Goal: Navigation & Orientation: Find specific page/section

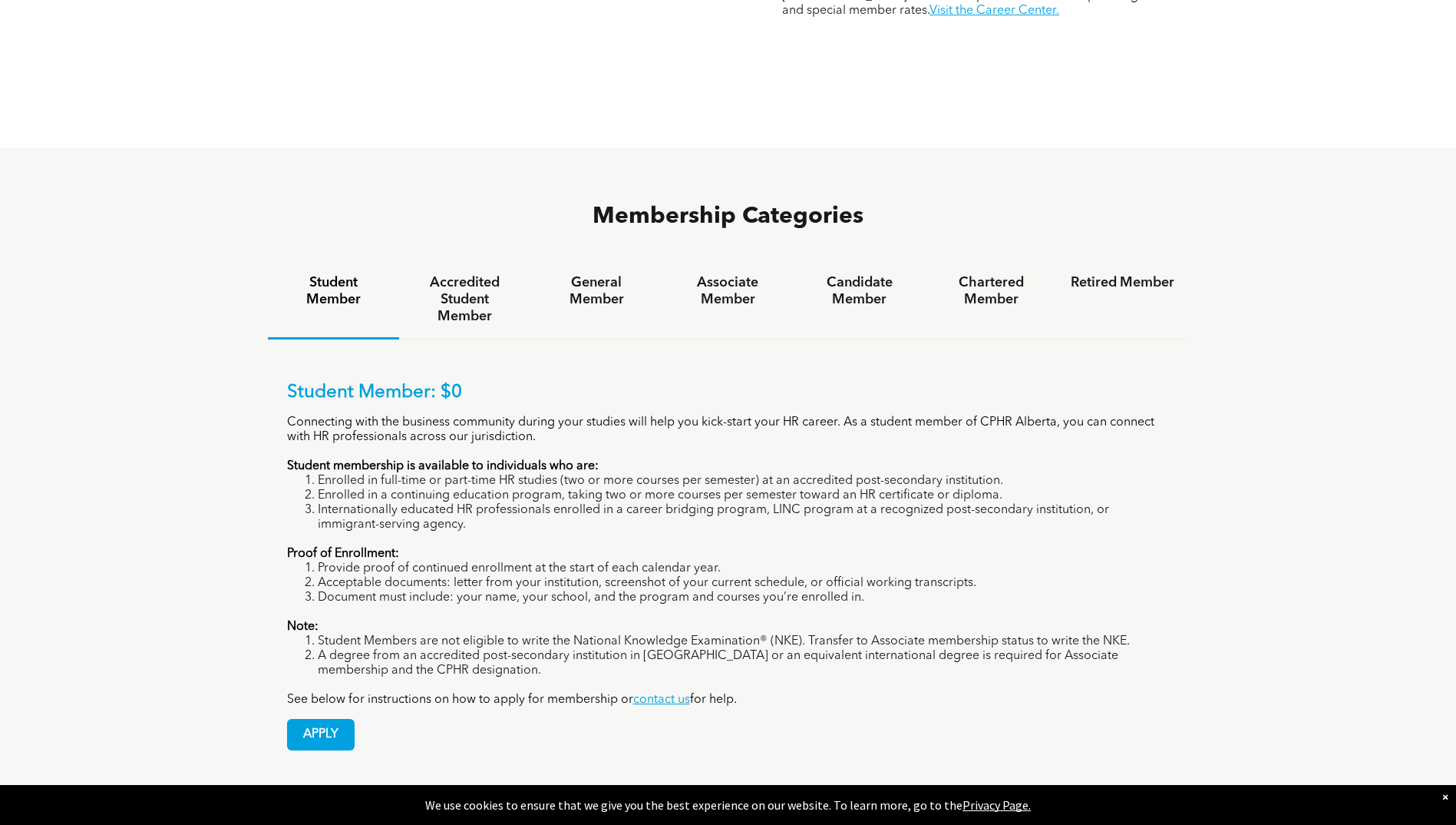
scroll to position [921, 0]
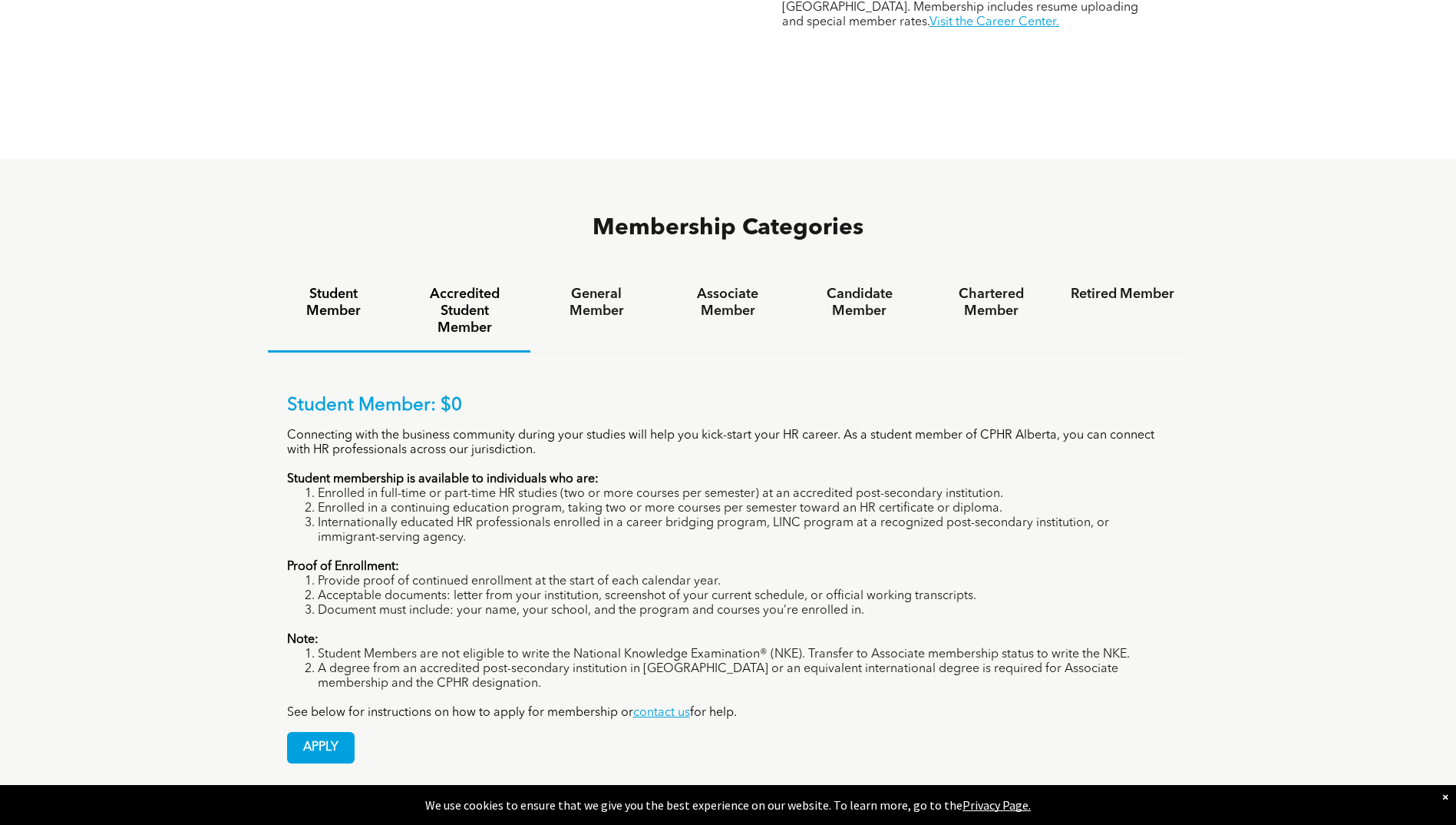
click at [475, 286] on h4 "Accredited Student Member" at bounding box center [464, 311] width 103 height 50
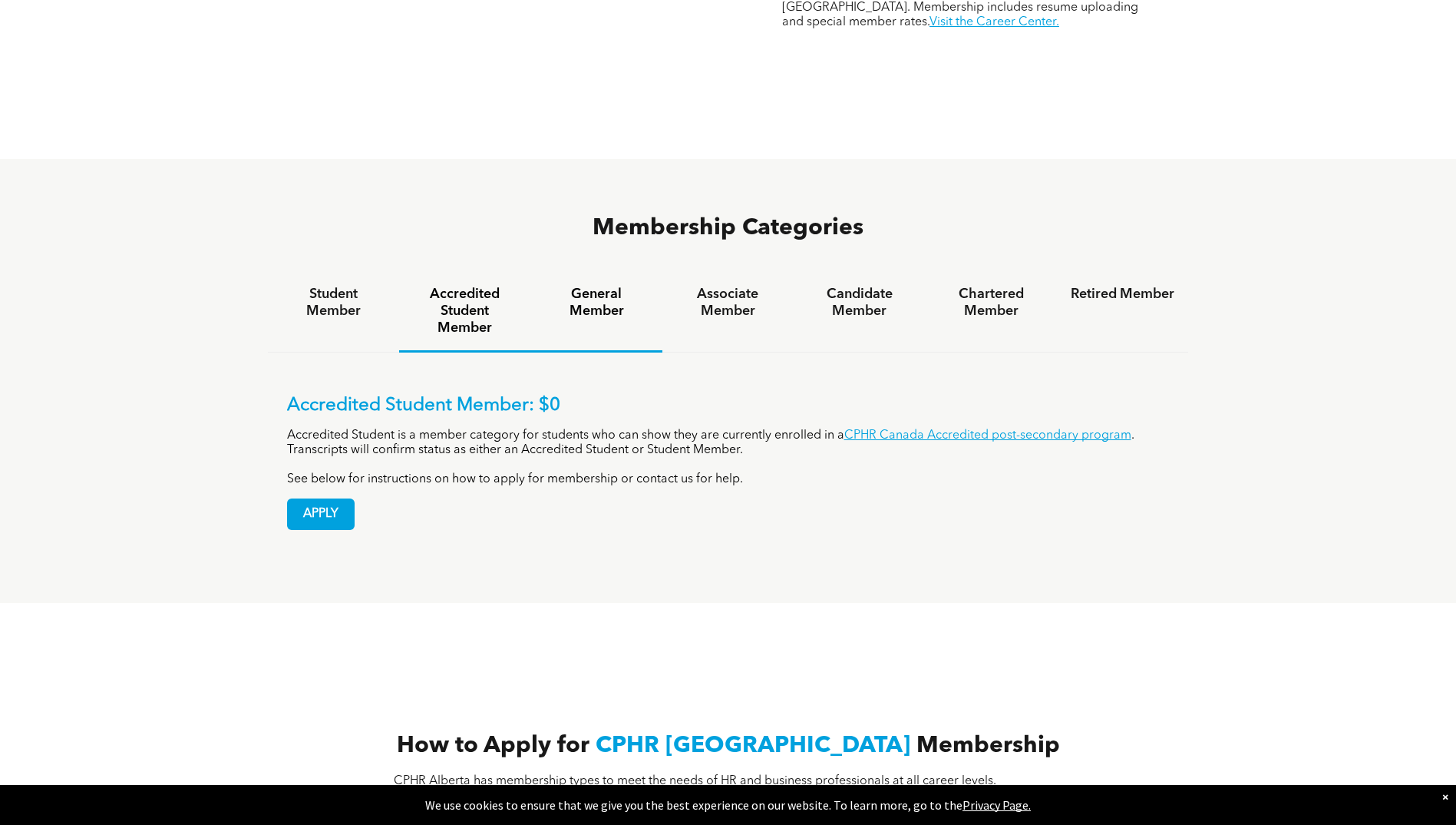
click at [583, 286] on h4 "General Member" at bounding box center [595, 303] width 103 height 34
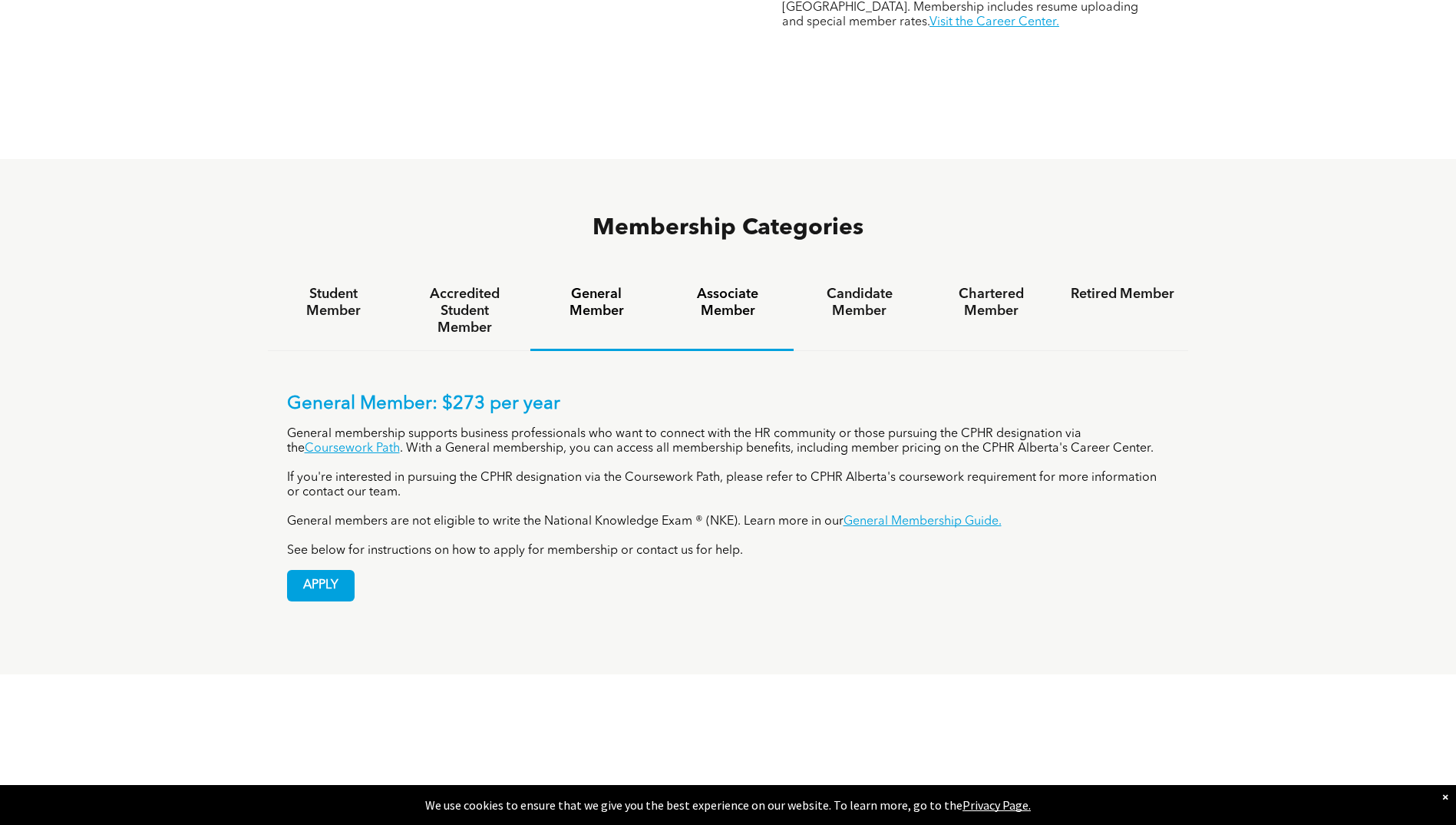
click at [728, 286] on h4 "Associate Member" at bounding box center [728, 303] width 103 height 34
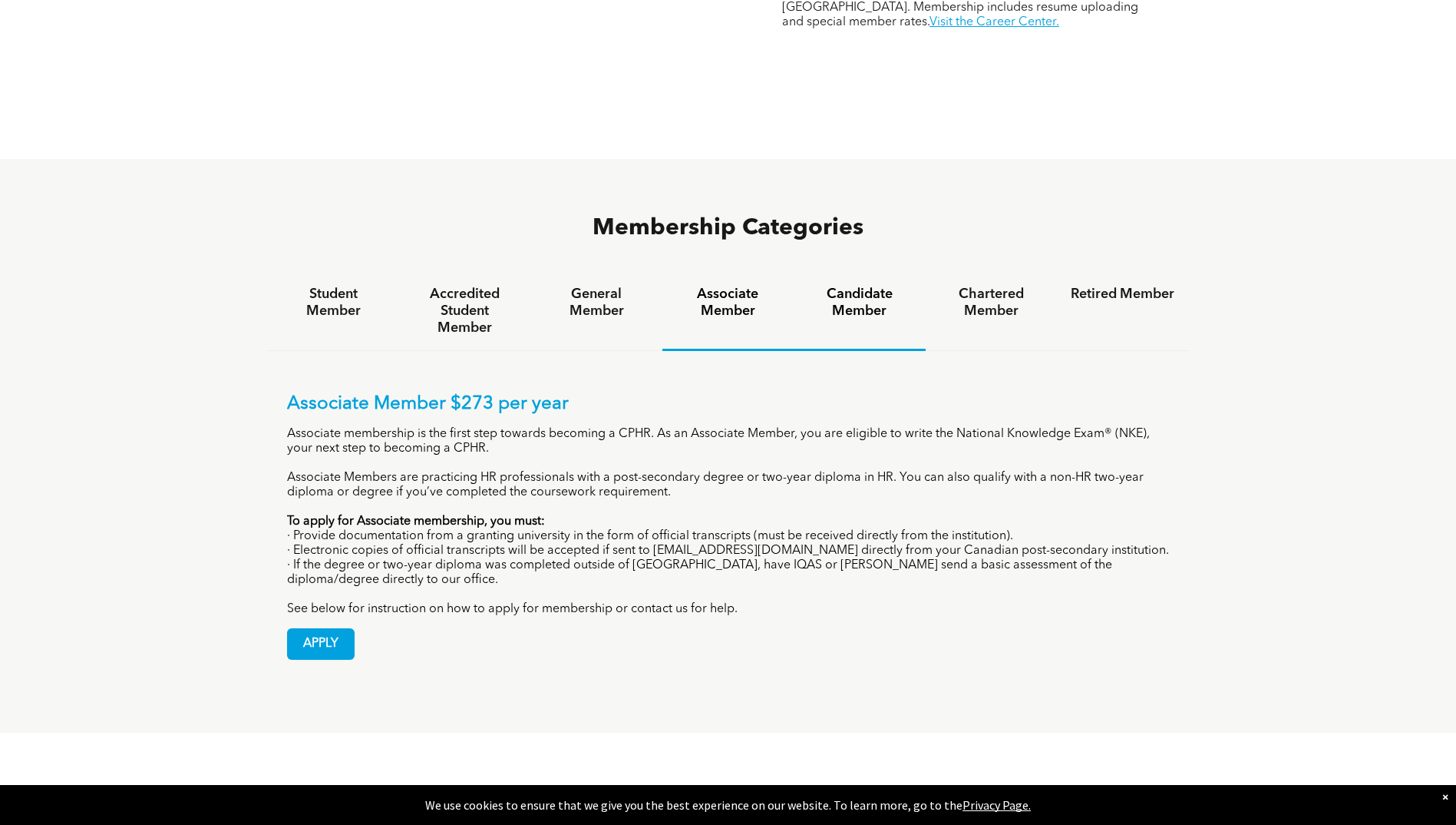
click at [826, 286] on h4 "Candidate Member" at bounding box center [859, 303] width 103 height 34
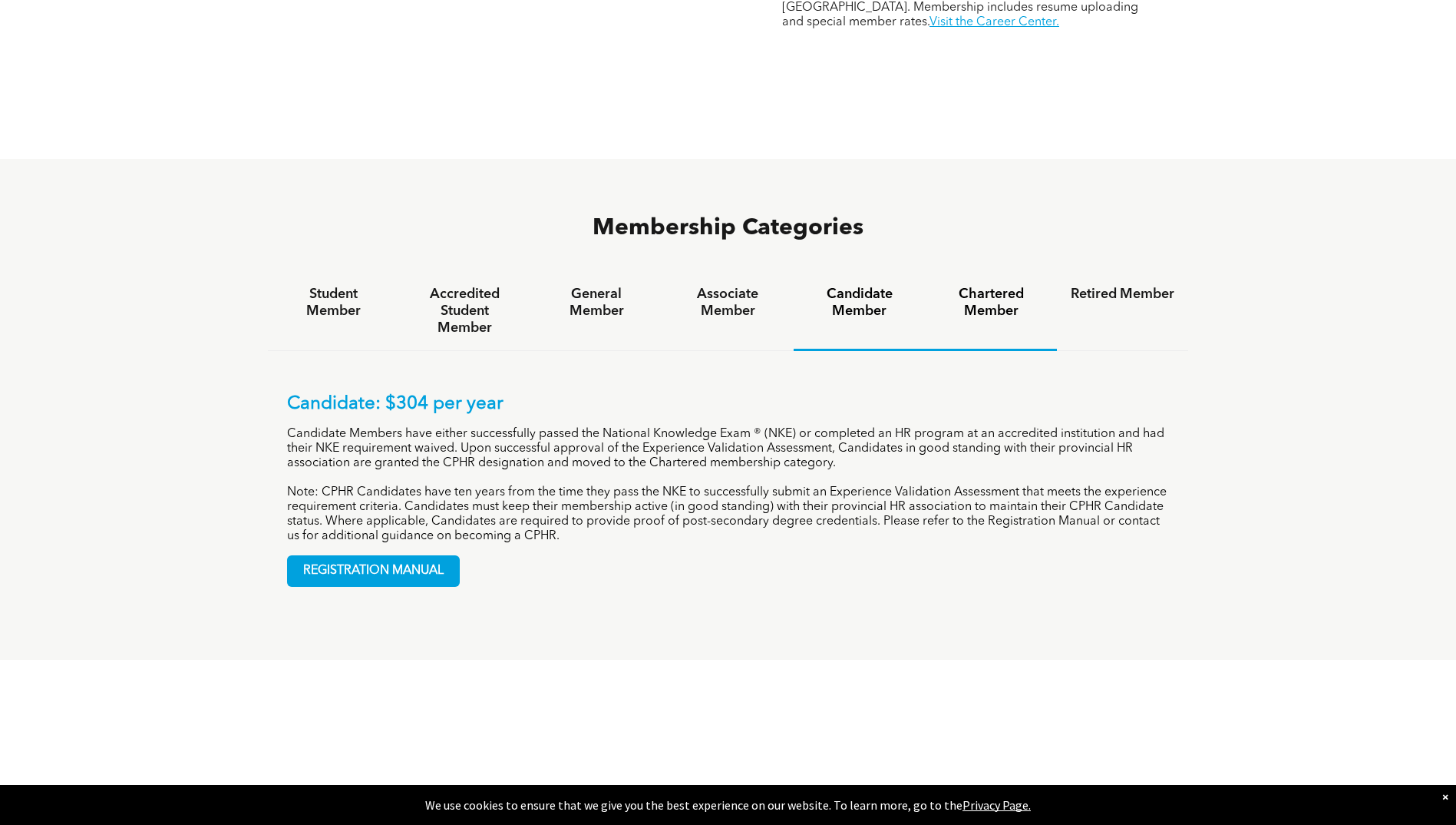
click at [997, 286] on h4 "Chartered Member" at bounding box center [991, 303] width 103 height 34
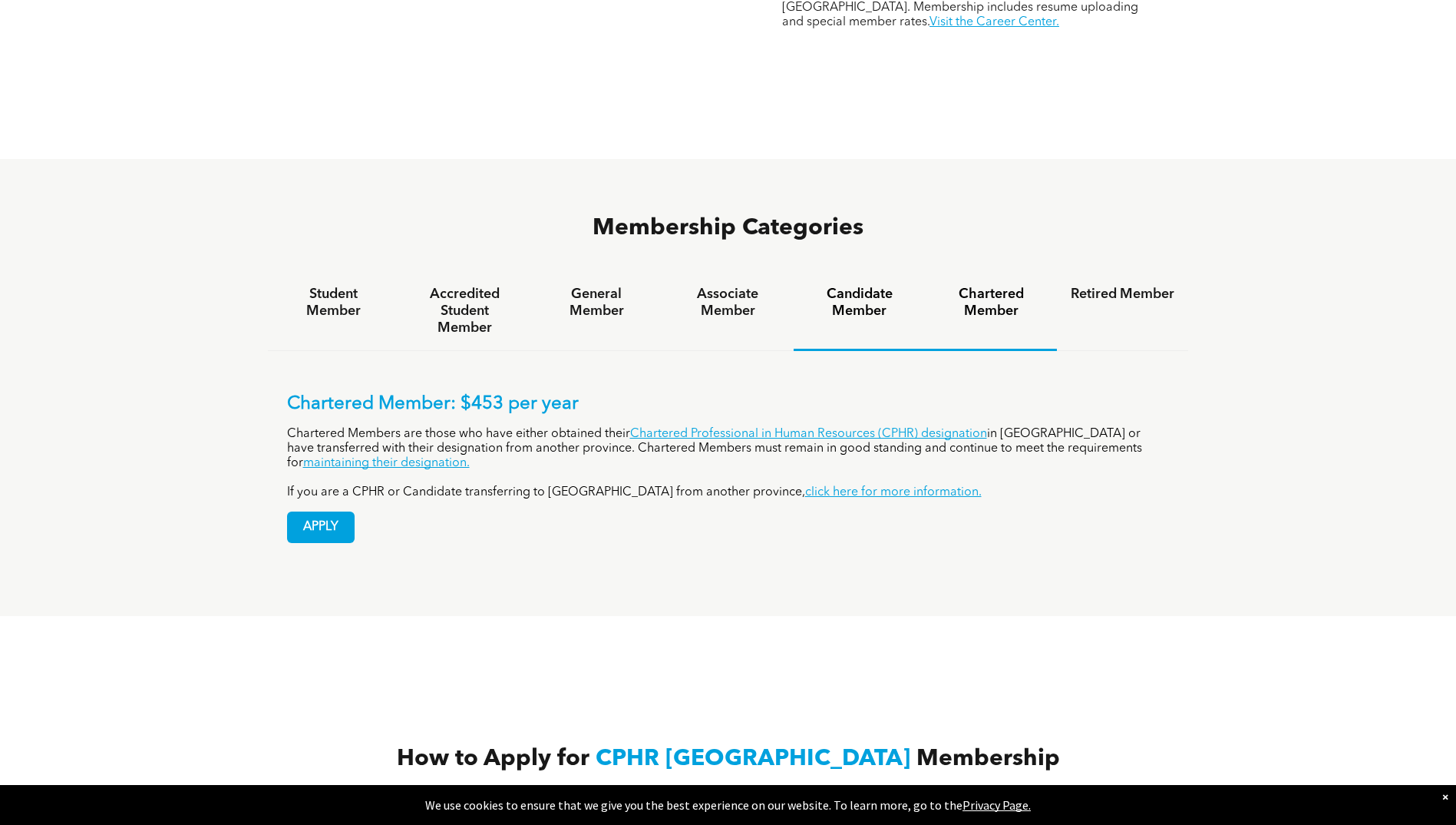
click at [854, 286] on h4 "Candidate Member" at bounding box center [859, 303] width 103 height 34
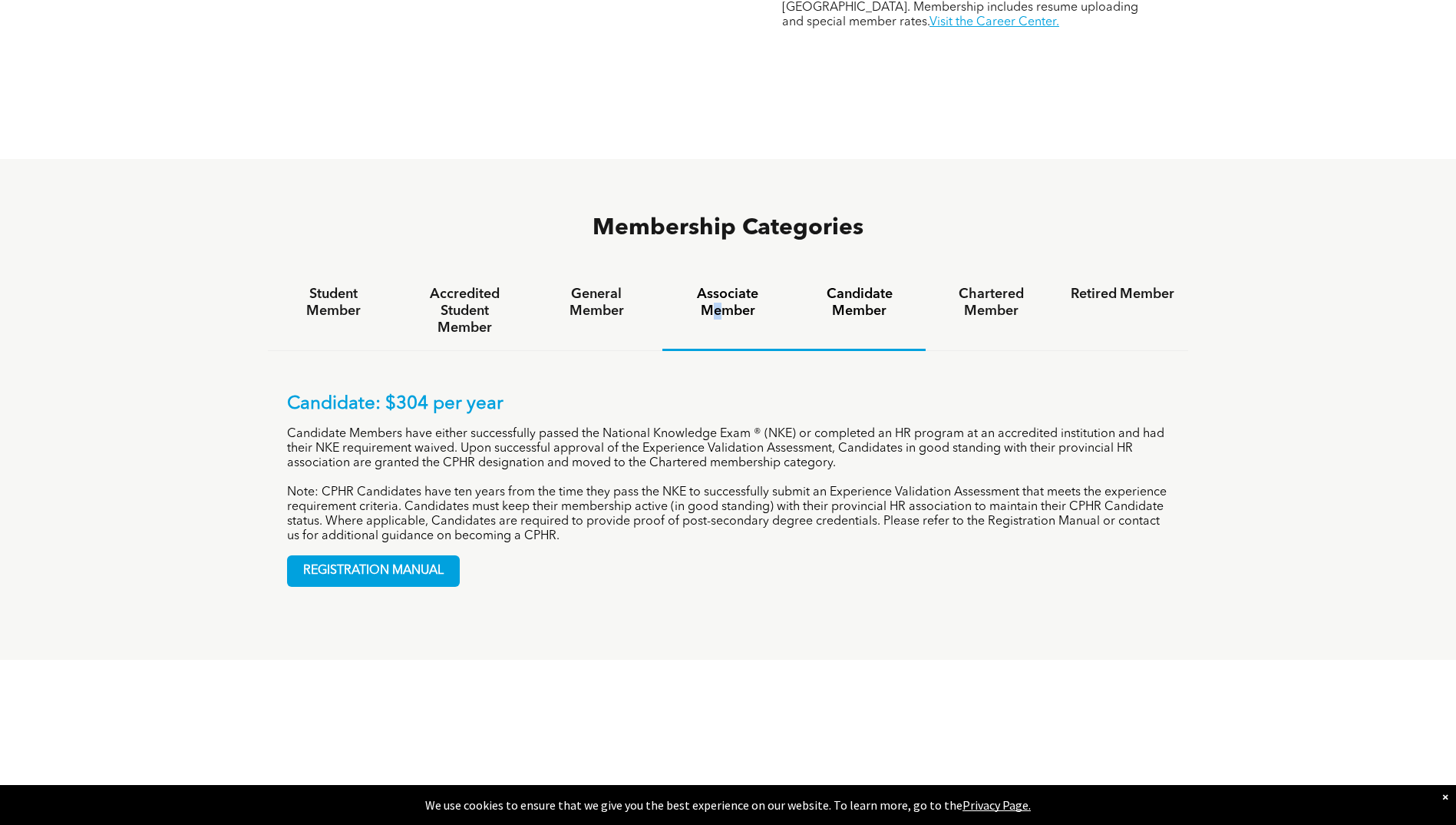
click at [717, 286] on h4 "Associate Member" at bounding box center [728, 303] width 103 height 34
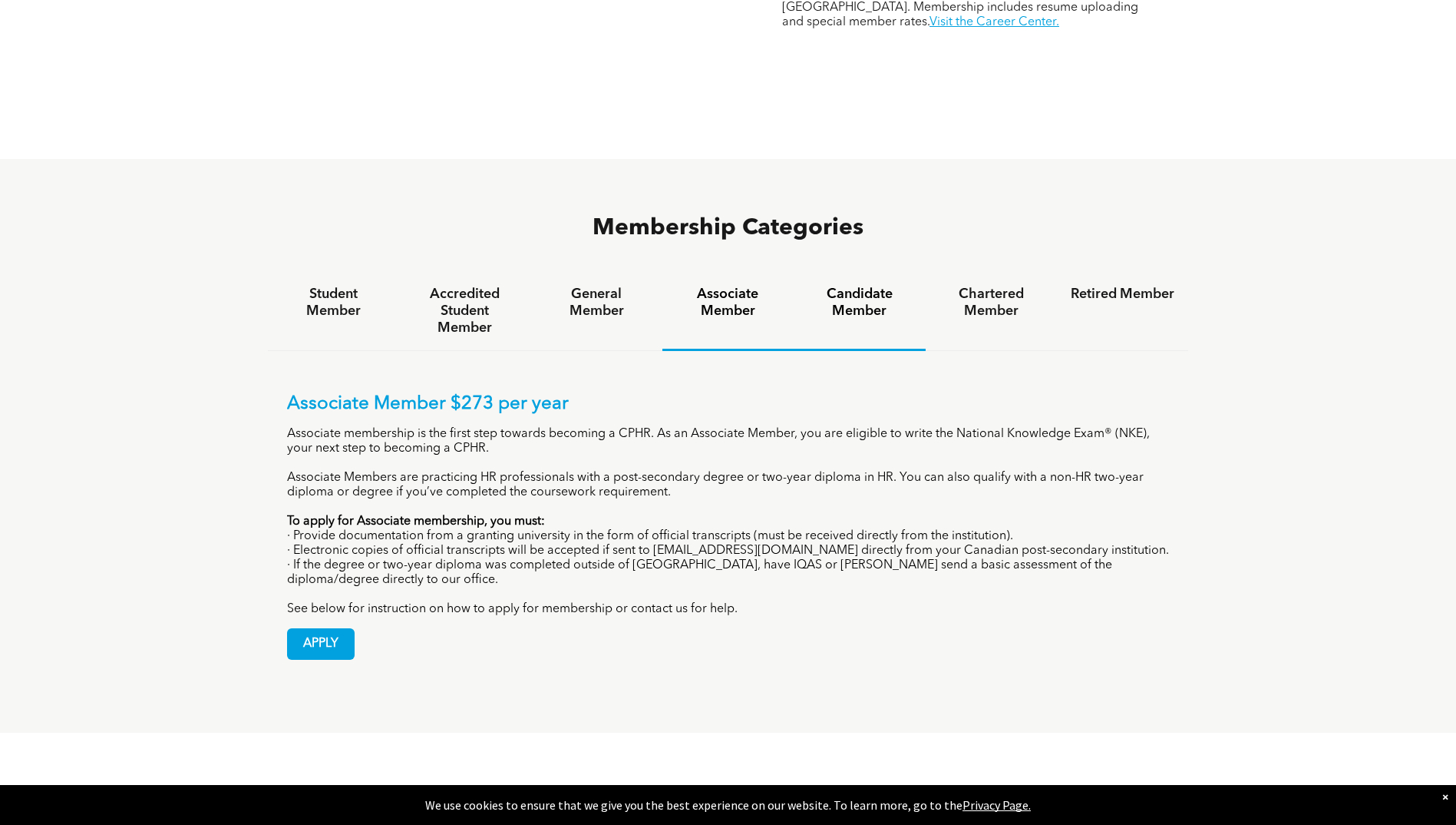
drag, startPoint x: 717, startPoint y: 255, endPoint x: 854, endPoint y: 253, distance: 137.0
click at [854, 286] on h4 "Candidate Member" at bounding box center [859, 303] width 103 height 34
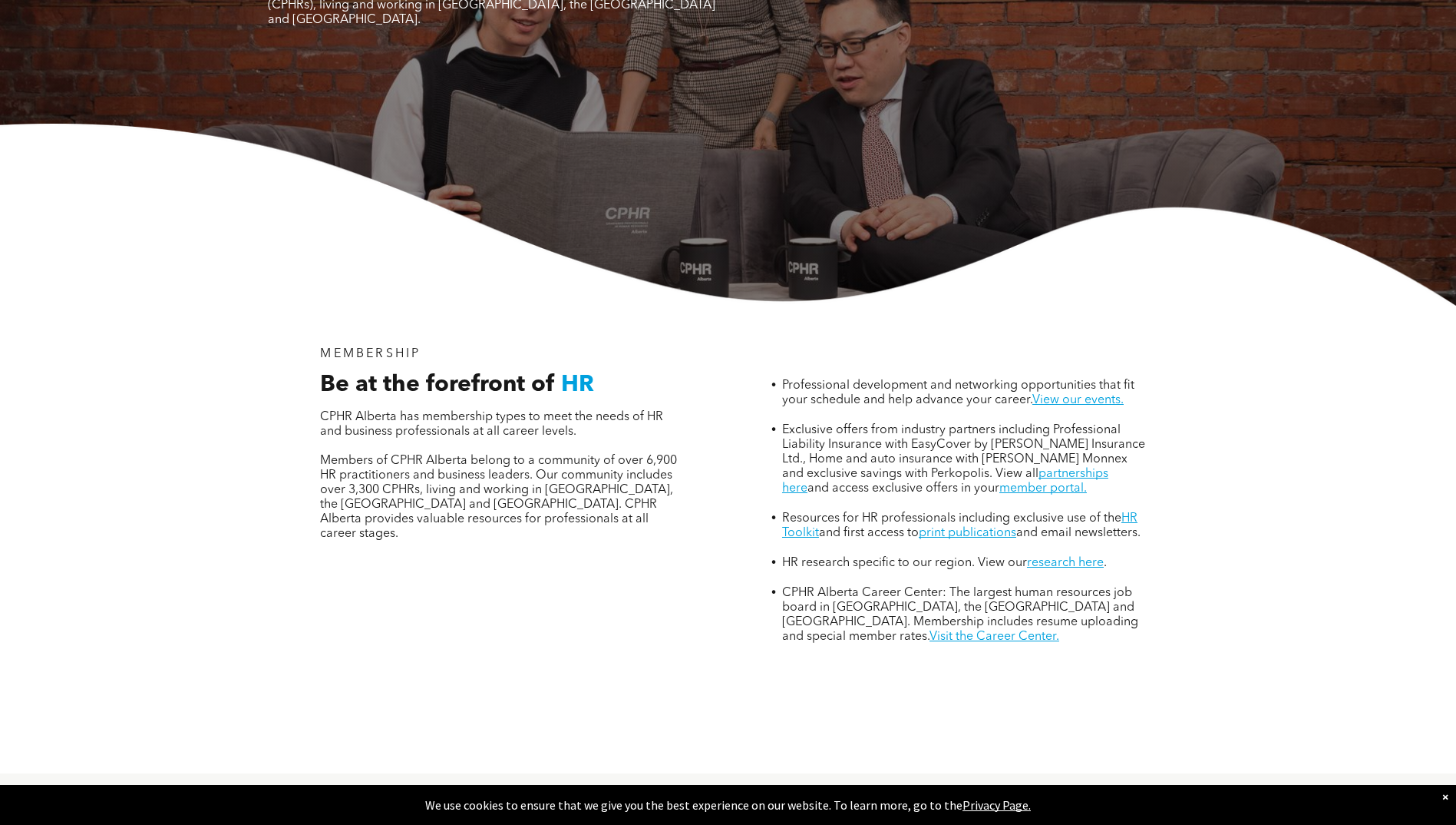
scroll to position [0, 0]
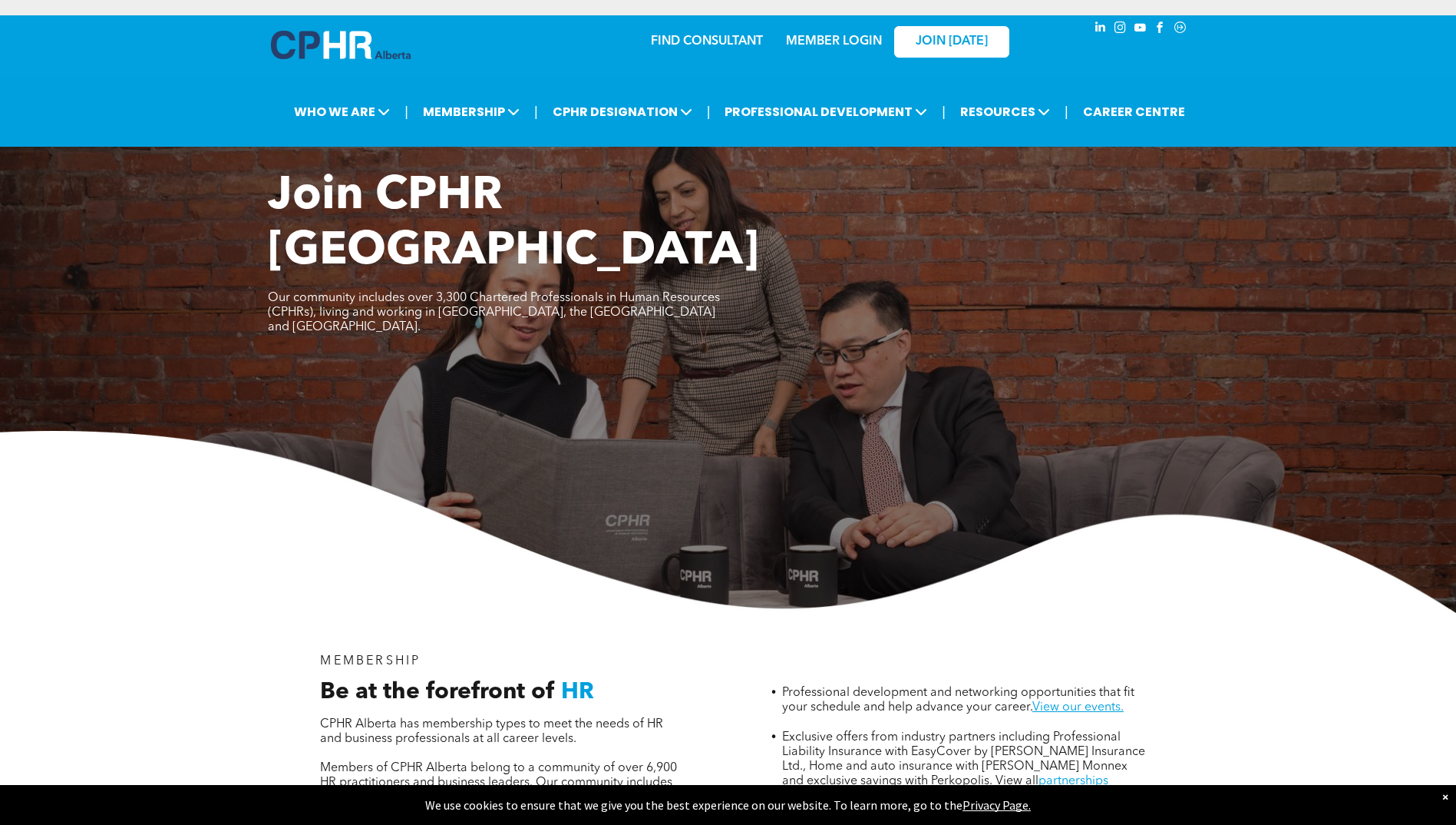
click at [817, 43] on link "MEMBER LOGIN" at bounding box center [834, 42] width 96 height 12
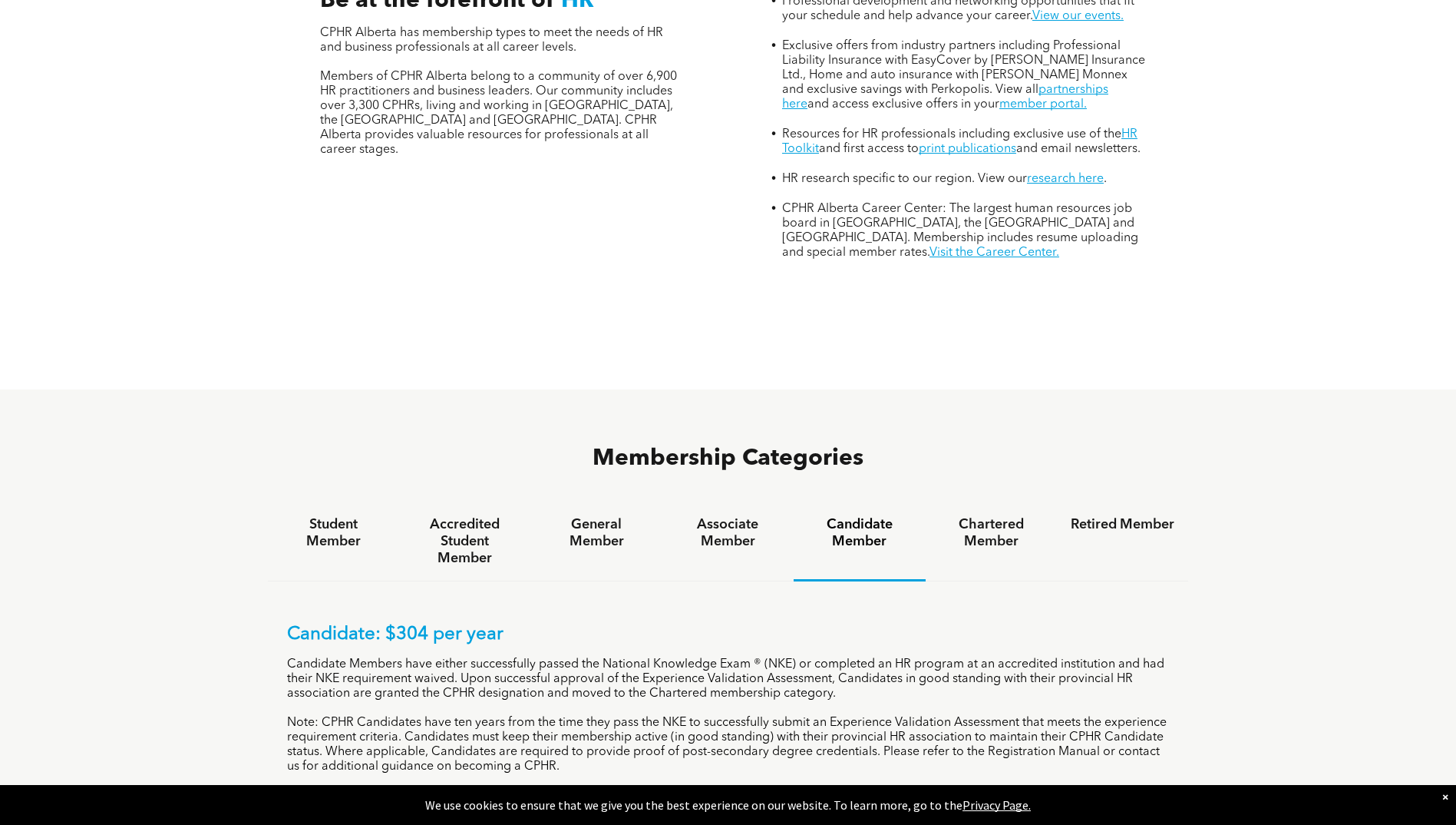
scroll to position [921, 0]
